Goal: Check status: Check status

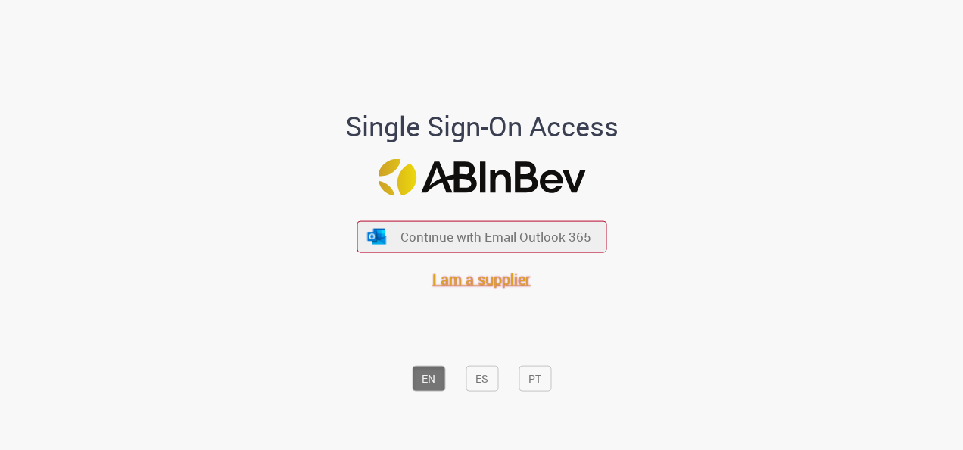
click at [502, 276] on span "I am a supplier" at bounding box center [481, 278] width 98 height 20
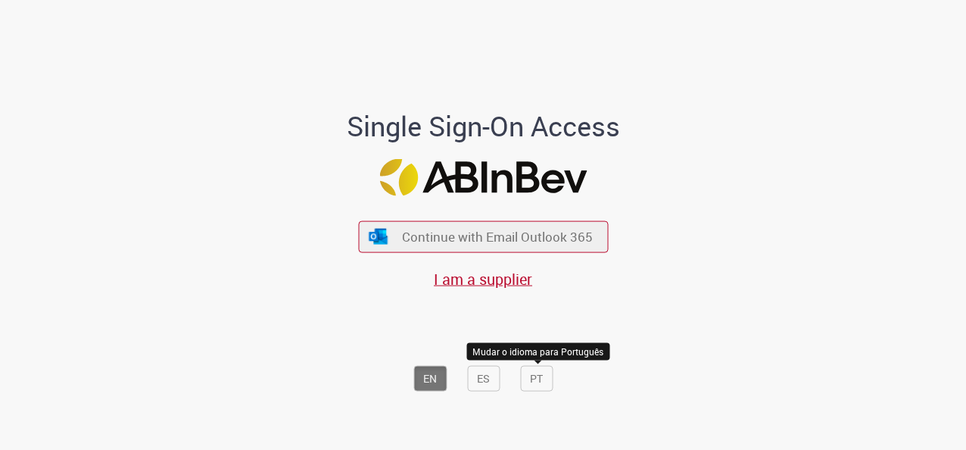
click at [546, 377] on button "PT" at bounding box center [536, 378] width 33 height 26
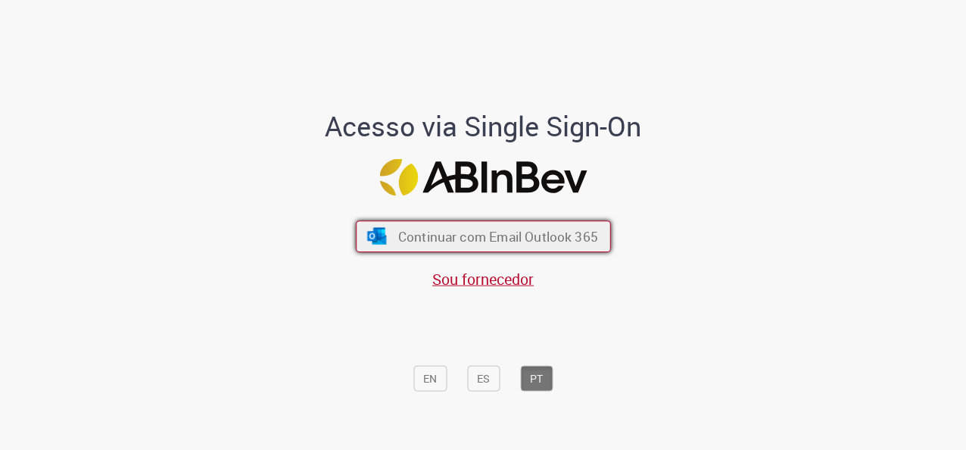
click at [546, 238] on span "Continuar com Email Outlook 365" at bounding box center [497, 236] width 200 height 17
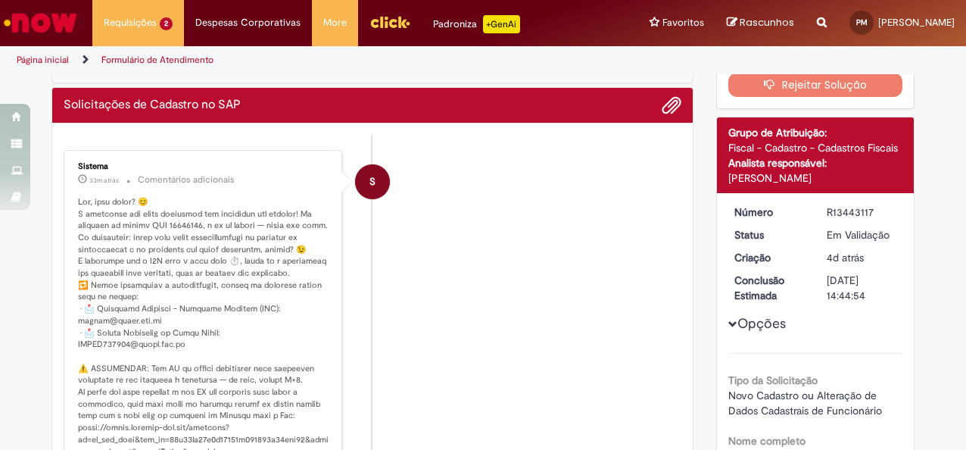
scroll to position [151, 0]
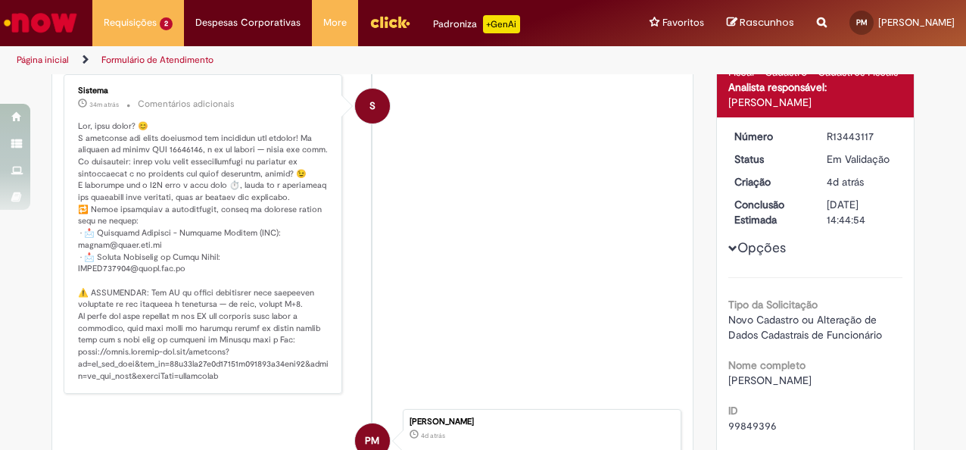
click at [85, 368] on p "Histórico de tíquete" at bounding box center [204, 250] width 252 height 261
drag, startPoint x: 82, startPoint y: 366, endPoint x: 163, endPoint y: 148, distance: 232.9
click at [163, 148] on p "Histórico de tíquete" at bounding box center [204, 250] width 252 height 261
drag, startPoint x: 163, startPoint y: 148, endPoint x: 189, endPoint y: 156, distance: 27.8
click at [189, 156] on p "Histórico de tíquete" at bounding box center [204, 250] width 252 height 261
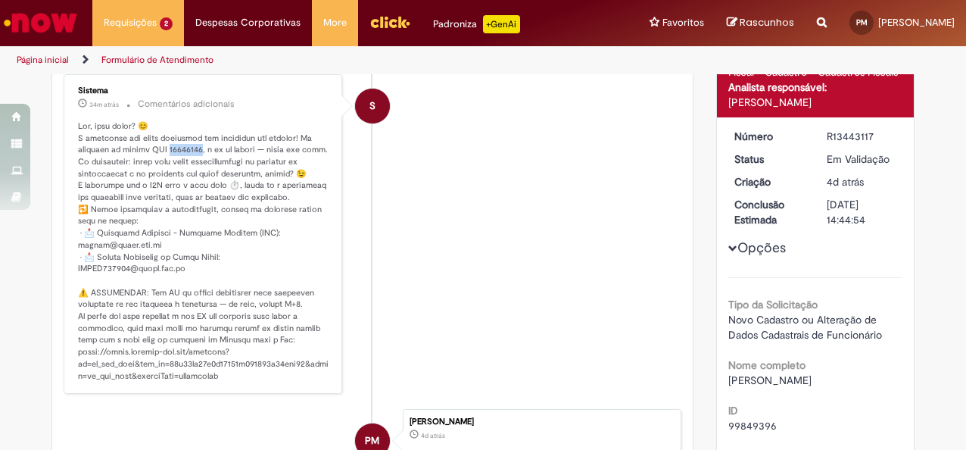
drag, startPoint x: 194, startPoint y: 145, endPoint x: 162, endPoint y: 145, distance: 32.5
click at [162, 145] on p "Histórico de tíquete" at bounding box center [204, 250] width 252 height 261
copy p "0134237,"
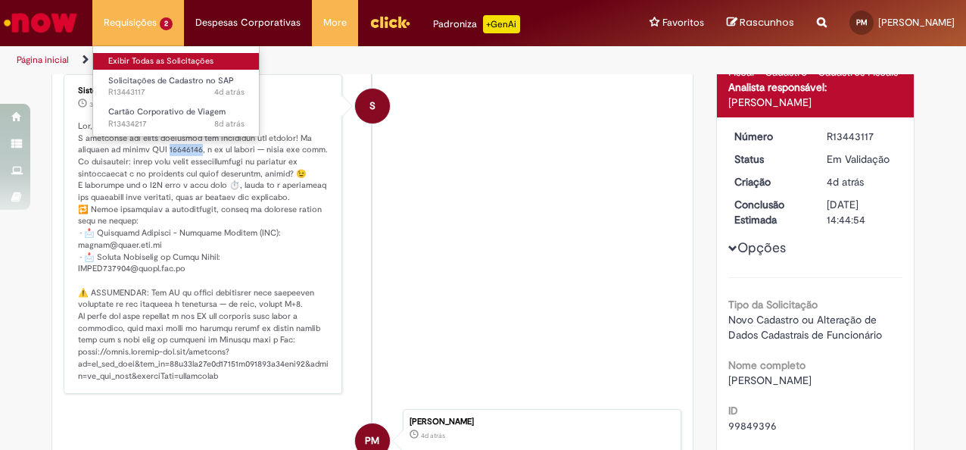
click at [138, 56] on link "Exibir Todas as Solicitações" at bounding box center [176, 61] width 166 height 17
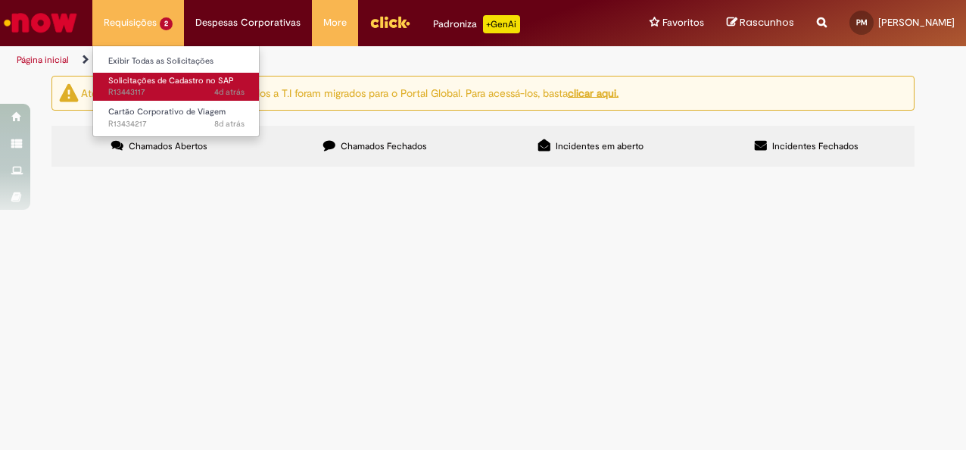
click at [162, 82] on span "Solicitações de Cadastro no SAP" at bounding box center [171, 80] width 126 height 11
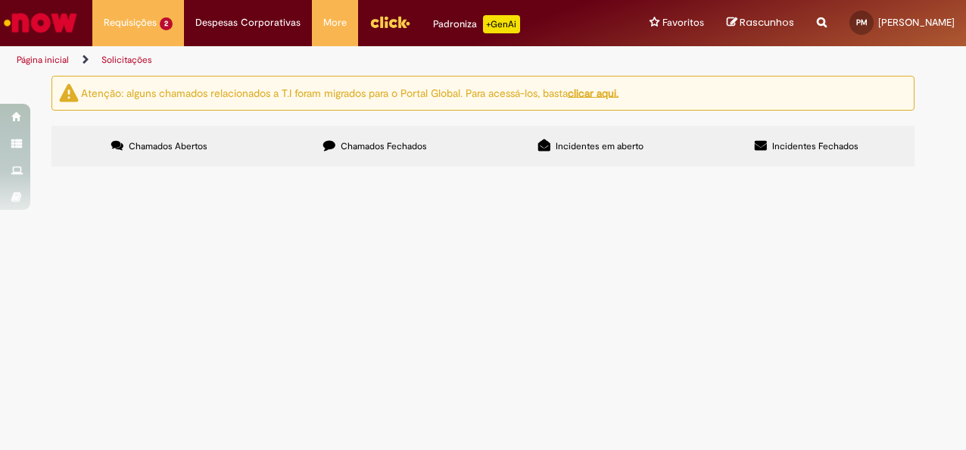
click at [0, 0] on span "Solicitações de Cadastro no SAP" at bounding box center [0, 0] width 0 height 0
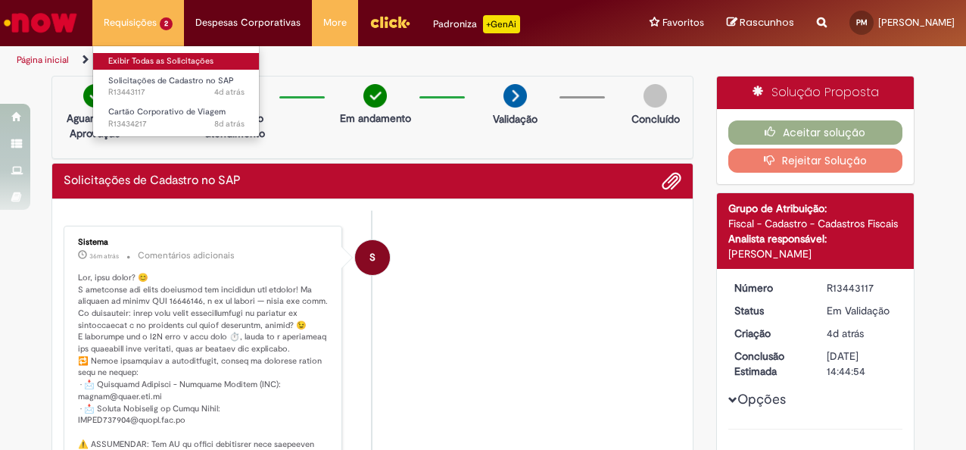
click at [153, 59] on link "Exibir Todas as Solicitações" at bounding box center [176, 61] width 166 height 17
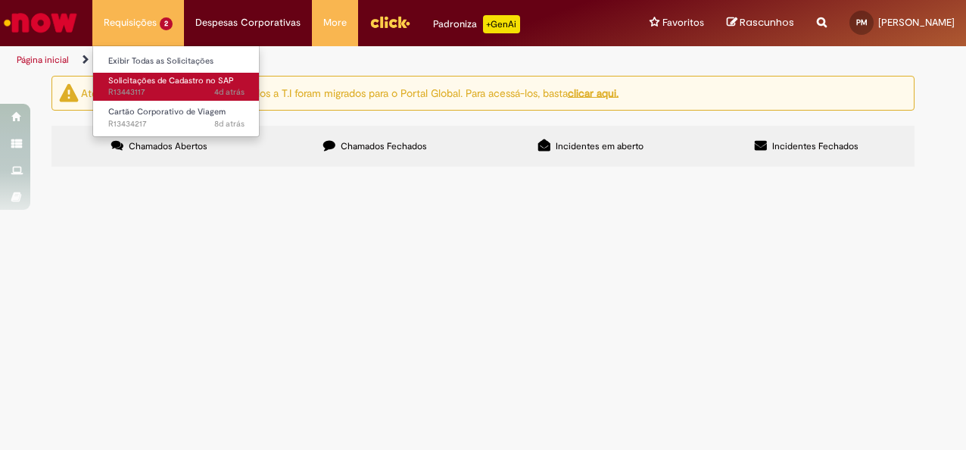
click at [151, 76] on span "Solicitações de Cadastro no SAP" at bounding box center [171, 80] width 126 height 11
